Goal: Task Accomplishment & Management: Use online tool/utility

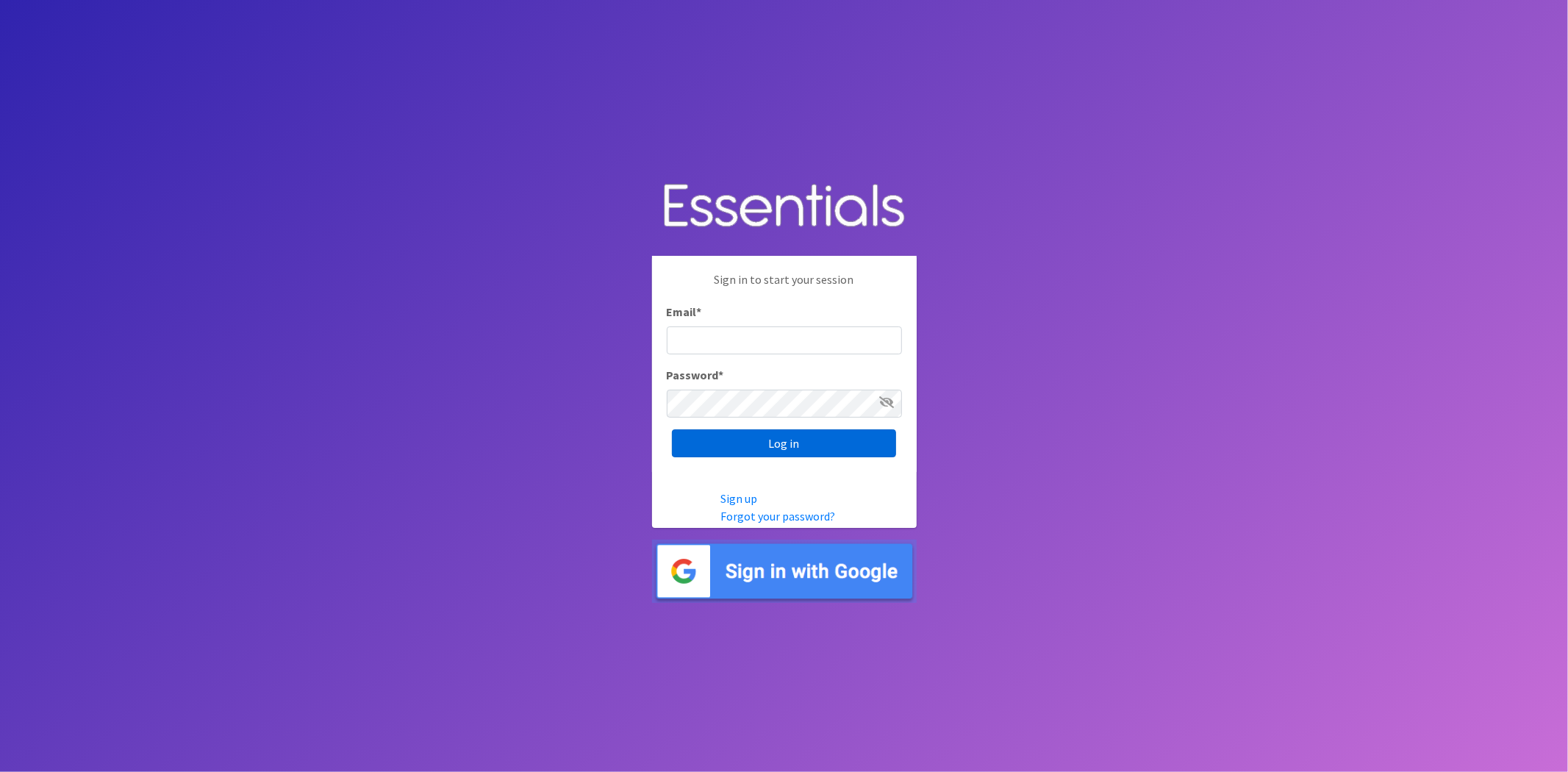
type input "analisacantu@austindiapers.org"
click at [835, 447] on input "Log in" at bounding box center [784, 444] width 224 height 28
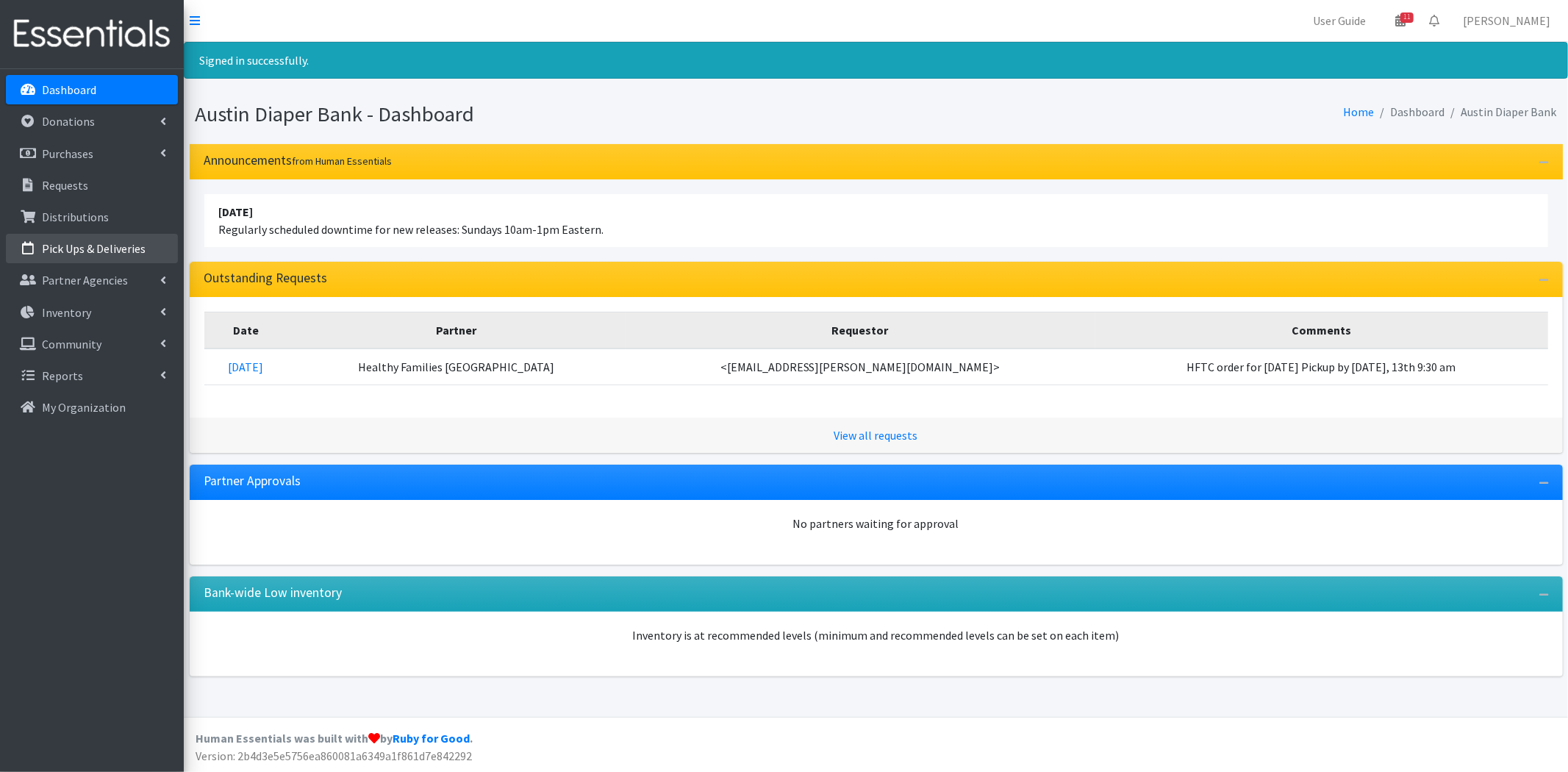
drag, startPoint x: 86, startPoint y: 245, endPoint x: 122, endPoint y: 258, distance: 38.3
click at [85, 248] on p "Pick Ups & Deliveries" at bounding box center [94, 248] width 104 height 14
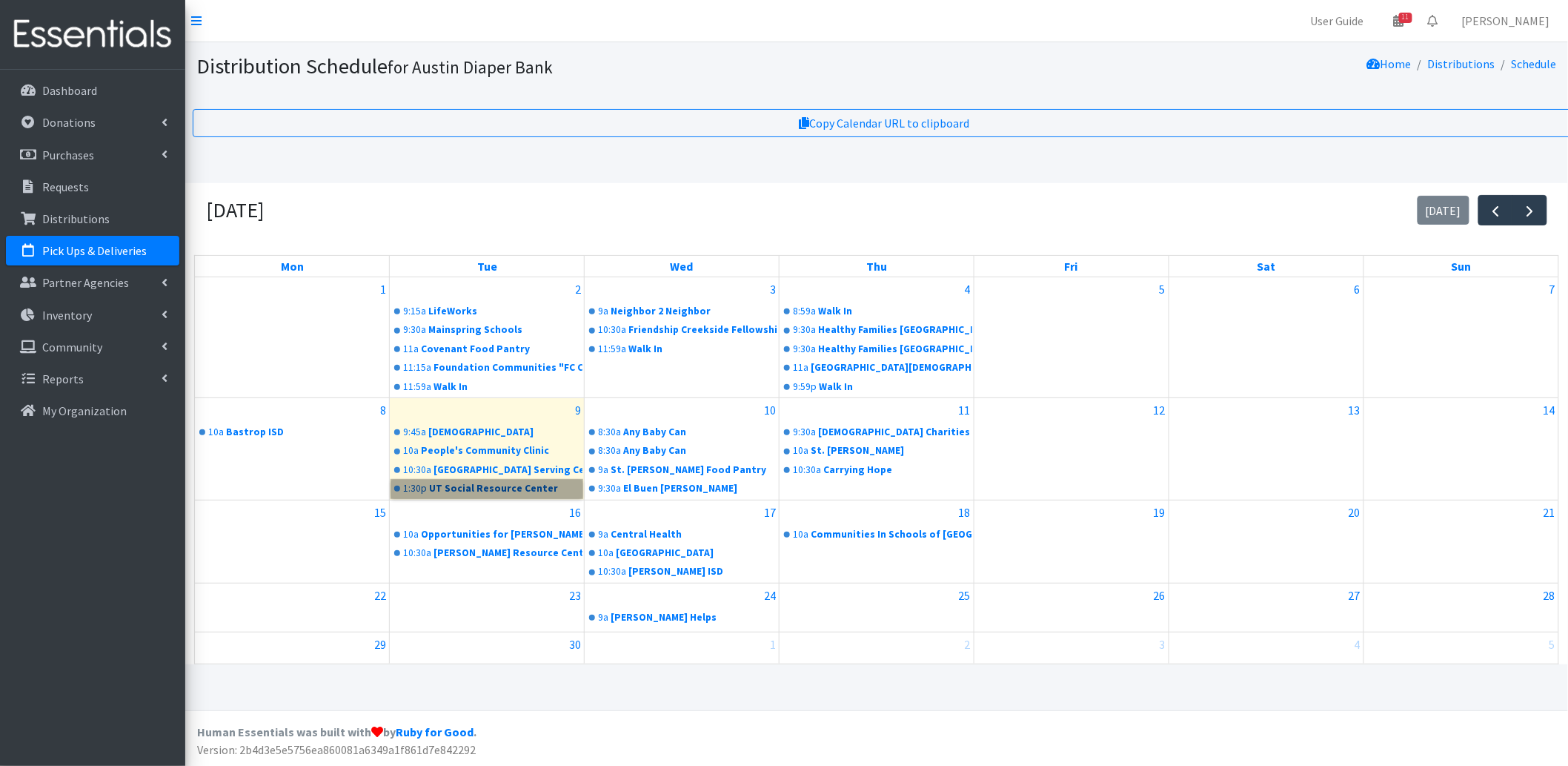
click at [470, 485] on link "1:30p UT Social Resource Center" at bounding box center [487, 488] width 191 height 18
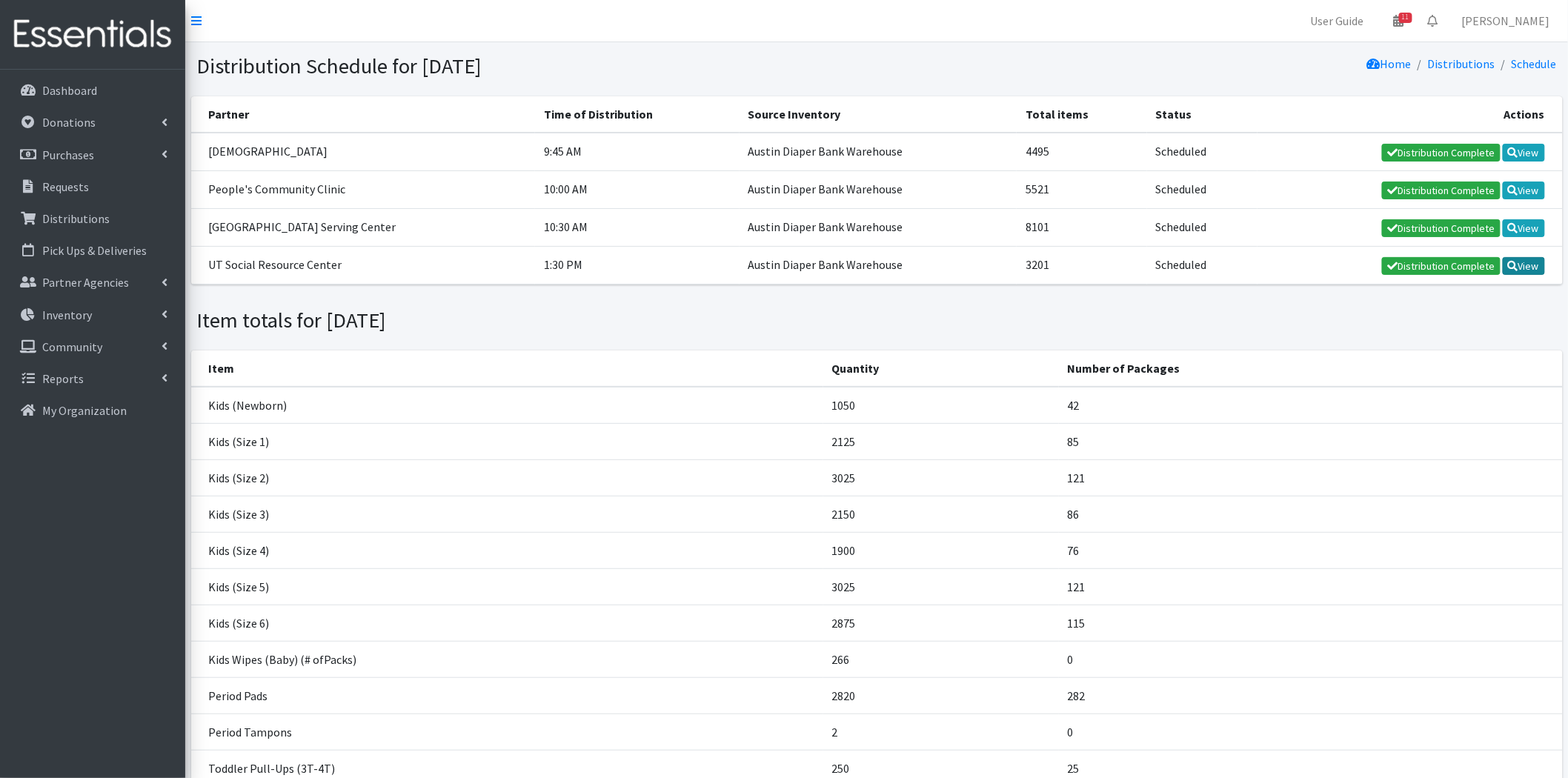
click at [1527, 257] on link "View" at bounding box center [1523, 266] width 42 height 18
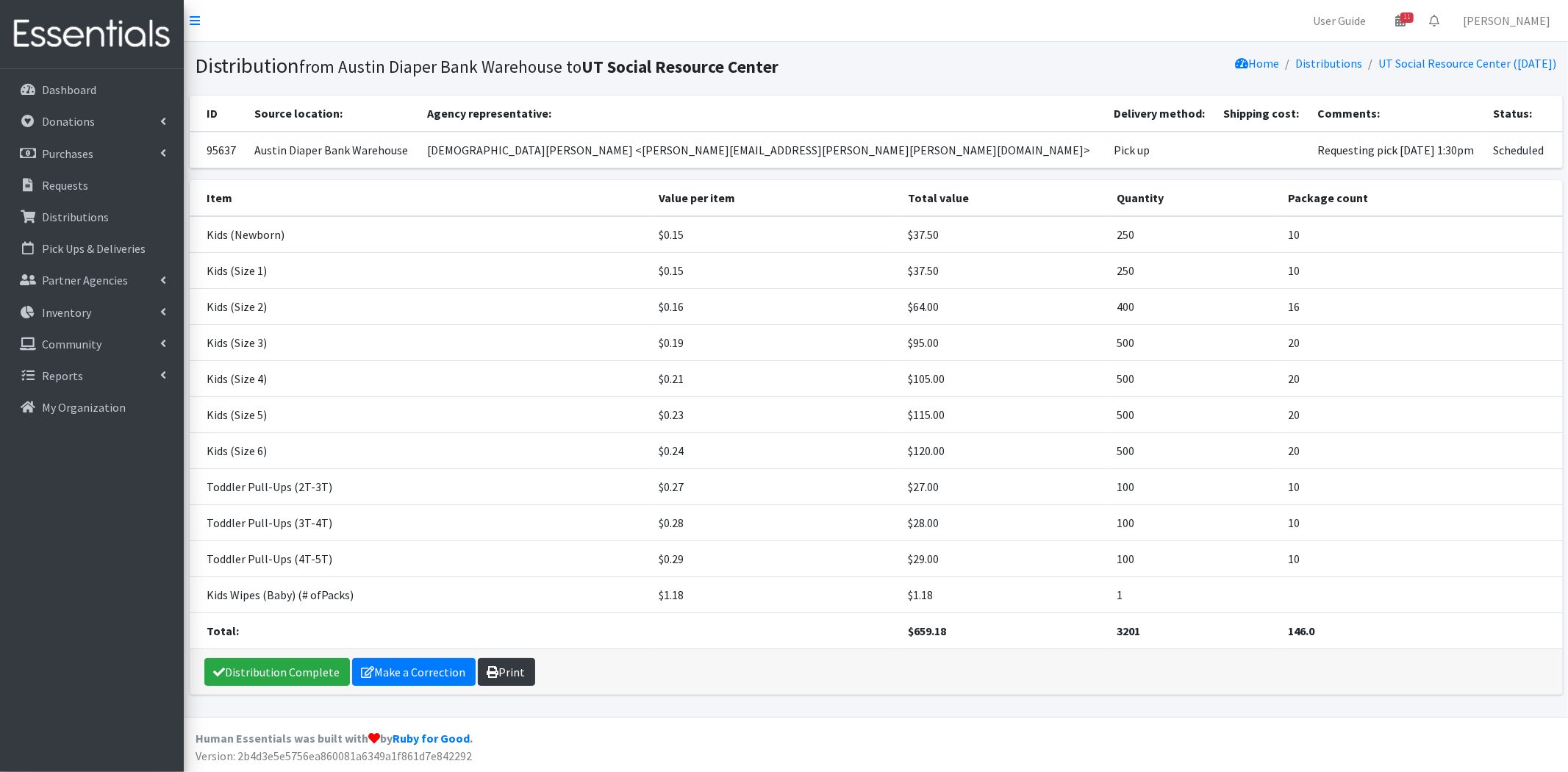
click at [506, 674] on link "Print" at bounding box center [506, 672] width 57 height 28
